Goal: Information Seeking & Learning: Learn about a topic

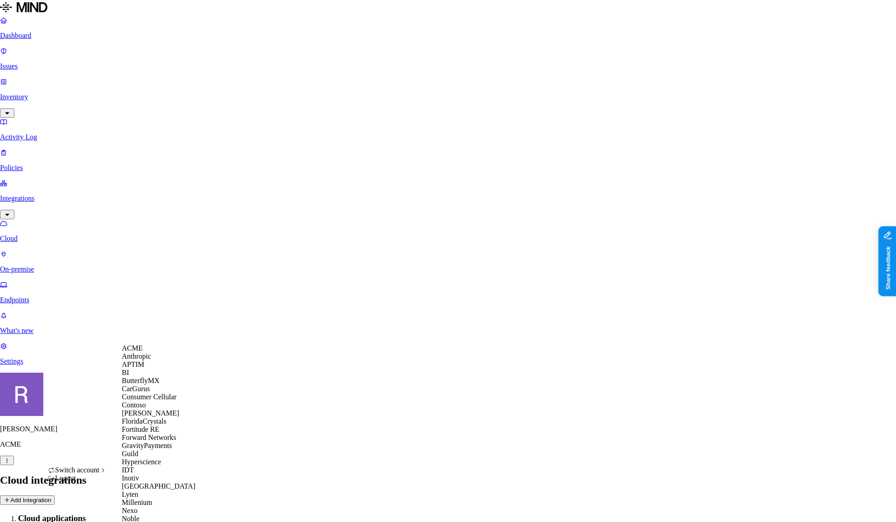
scroll to position [448, 0]
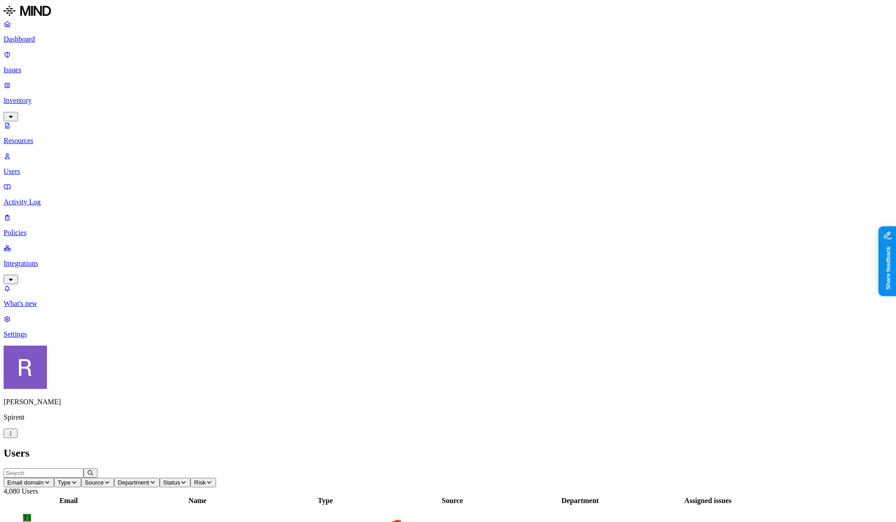
drag, startPoint x: 746, startPoint y: 167, endPoint x: 824, endPoint y: 170, distance: 78.1
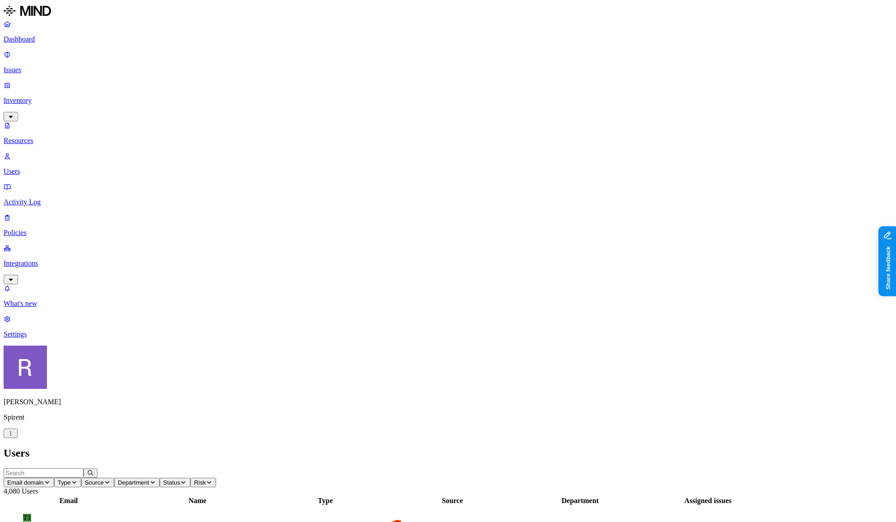
click at [35, 229] on p "Policies" at bounding box center [448, 233] width 889 height 8
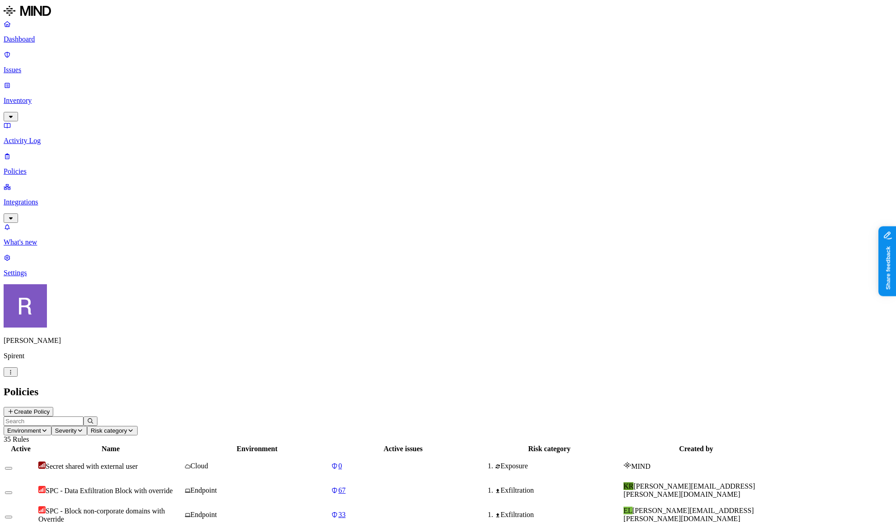
click at [83, 417] on input "text" at bounding box center [44, 421] width 80 height 9
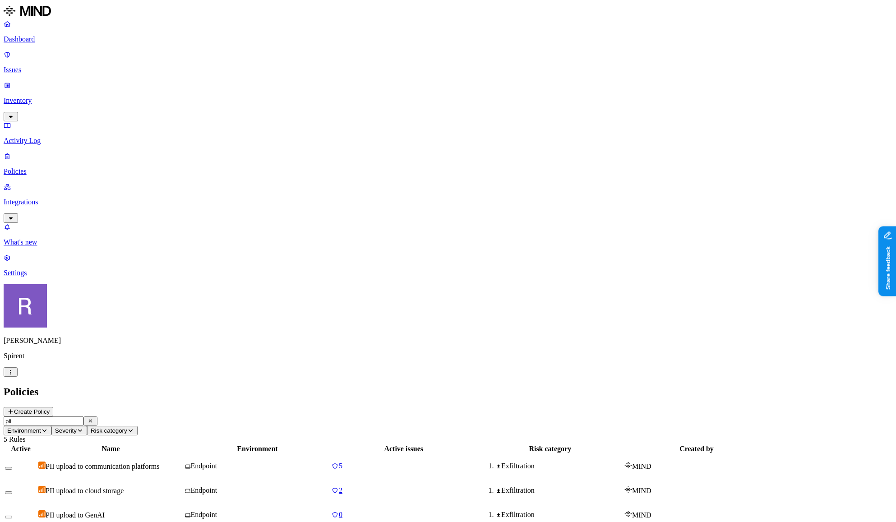
click at [159, 463] on span "PII upload to communication platforms" at bounding box center [103, 467] width 114 height 8
click at [183, 486] on div "PII upload to cloud storage" at bounding box center [110, 490] width 145 height 9
click at [83, 417] on input "pii" at bounding box center [44, 421] width 80 height 9
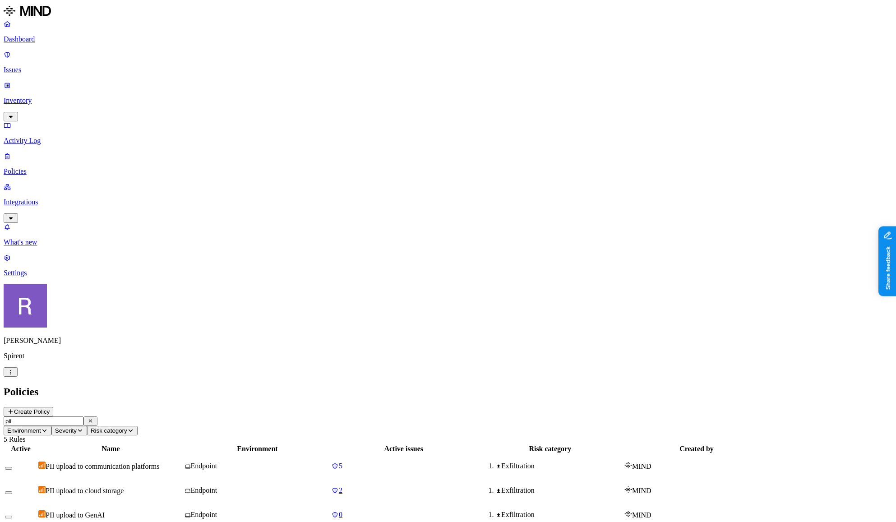
click at [83, 417] on input "pii" at bounding box center [44, 421] width 80 height 9
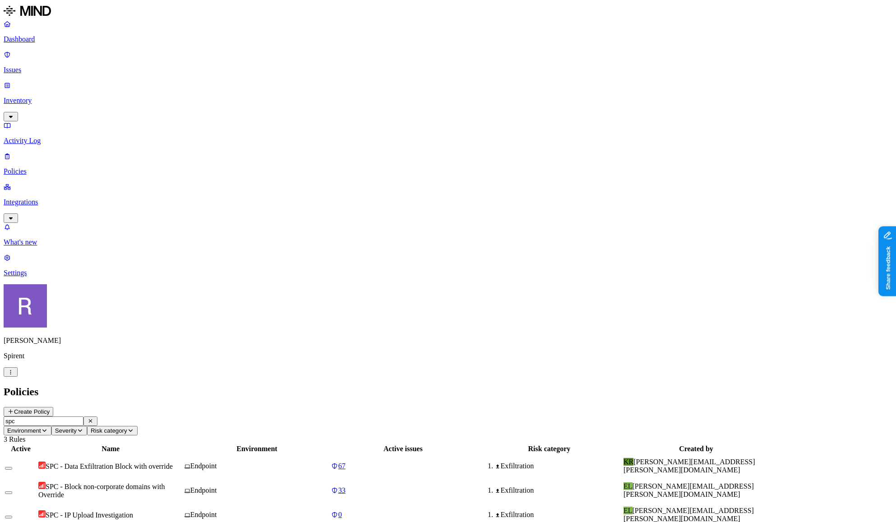
type input "spc"
click at [173, 463] on span "SPC - Data Exfiltration Block with override" at bounding box center [109, 467] width 127 height 8
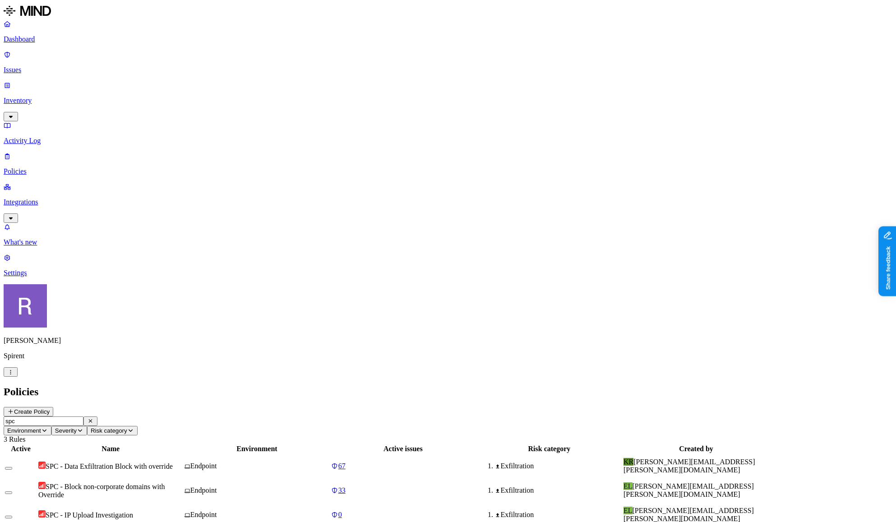
click at [45, 277] on nav "Dashboard Issues Inventory Activity Log Policies Integrations What's new 1 Sett…" at bounding box center [448, 148] width 889 height 257
click at [46, 277] on p "Settings" at bounding box center [448, 273] width 889 height 8
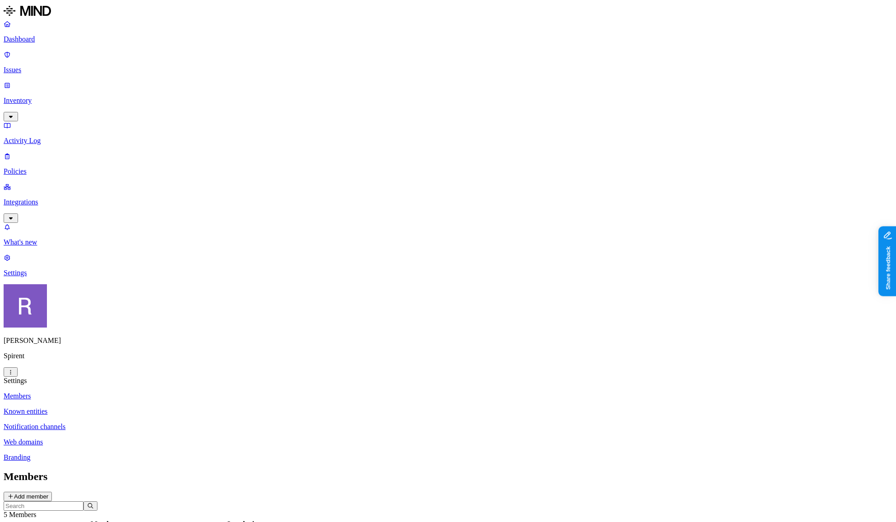
click at [147, 438] on p "Web domains" at bounding box center [448, 442] width 889 height 8
click at [37, 167] on p "Policies" at bounding box center [448, 171] width 889 height 8
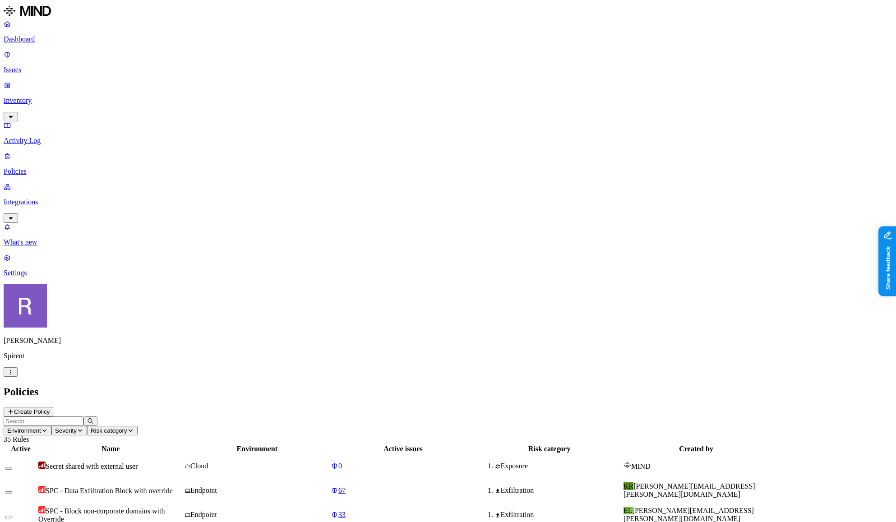
click at [134, 386] on div "Policies Create Policy" at bounding box center [448, 401] width 889 height 31
click at [83, 417] on input "text" at bounding box center [44, 421] width 80 height 9
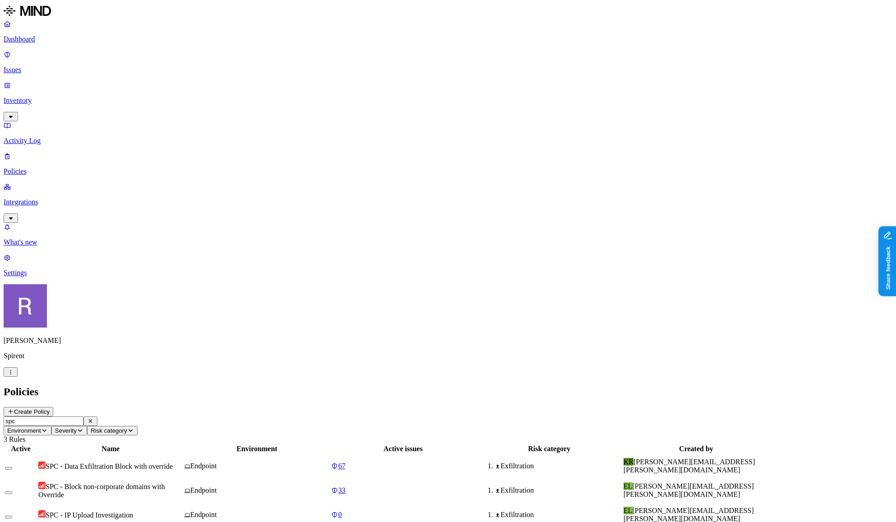
type input "spc"
click at [173, 463] on span "SPC - Data Exfiltration Block with override" at bounding box center [109, 467] width 127 height 8
click at [165, 483] on span "SPC - Block non-corporate domains with Override" at bounding box center [101, 491] width 126 height 16
click at [173, 463] on span "SPC - Data Exfiltration Block with override" at bounding box center [109, 467] width 127 height 8
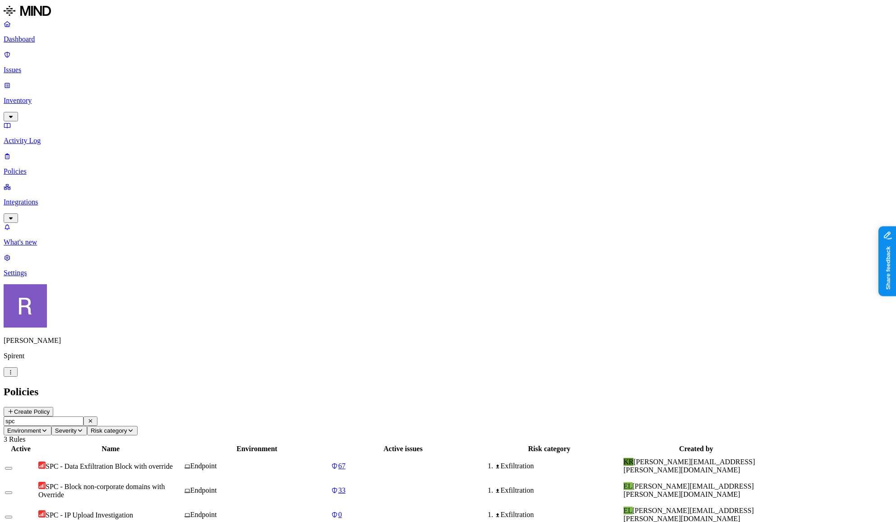
click at [165, 483] on span "SPC - Block non-corporate domains with Override" at bounding box center [101, 491] width 126 height 16
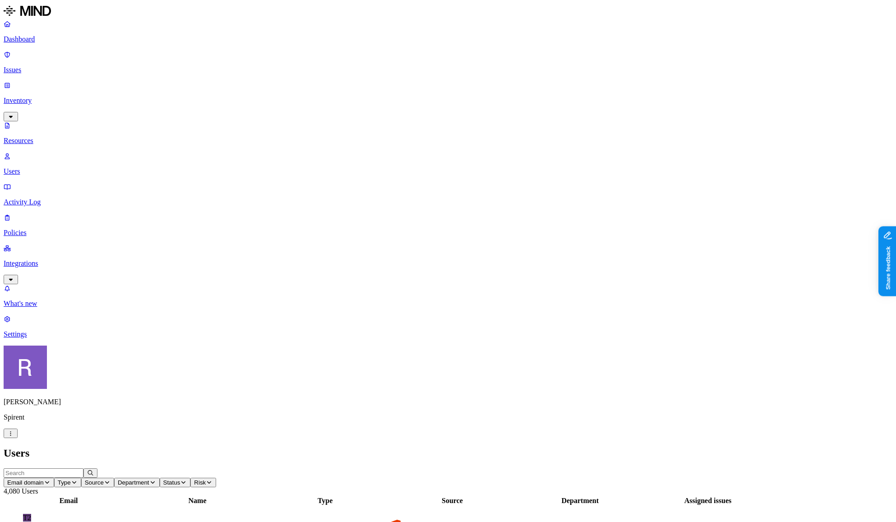
click at [83, 468] on input "text" at bounding box center [44, 472] width 80 height 9
type input "brits"
click at [114, 522] on figcaption "[EMAIL_ADDRESS][DOMAIN_NAME]" at bounding box center [68, 530] width 91 height 16
click at [36, 213] on link "Policies" at bounding box center [448, 224] width 889 height 23
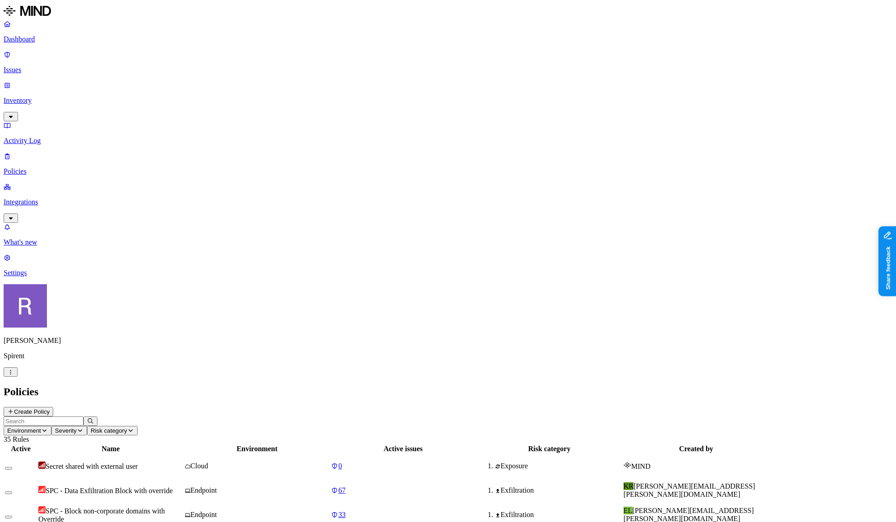
click at [83, 417] on input "text" at bounding box center [44, 421] width 80 height 9
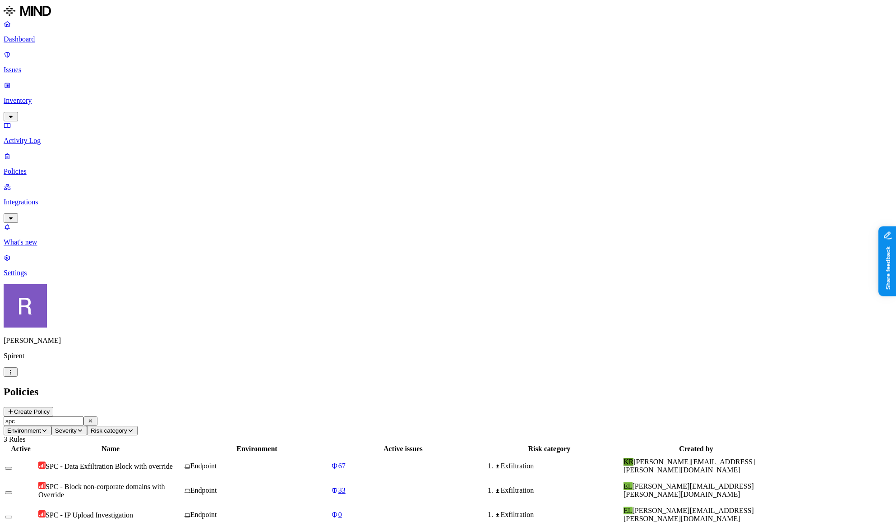
type input "spc"
click at [173, 463] on span "SPC - Data Exfiltration Block with override" at bounding box center [109, 467] width 127 height 8
